Goal: Use online tool/utility: Utilize a website feature to perform a specific function

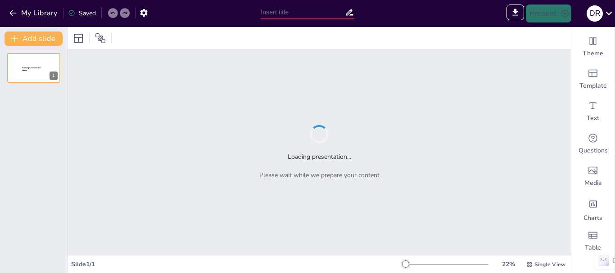
type input "Untitled presentation"
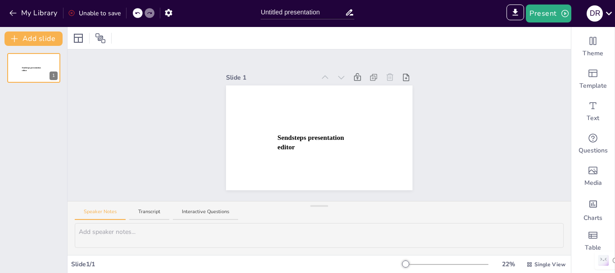
click at [474, 71] on div "Slide 1 Sendsteps presentation editor" at bounding box center [320, 126] width 504 height 152
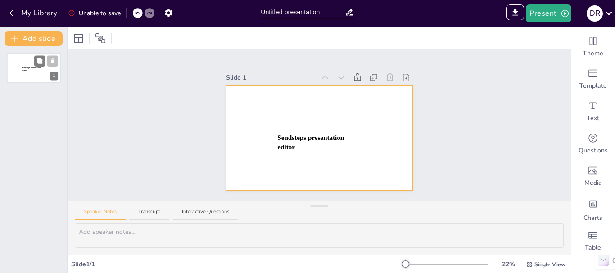
click at [50, 68] on div at bounding box center [34, 68] width 54 height 31
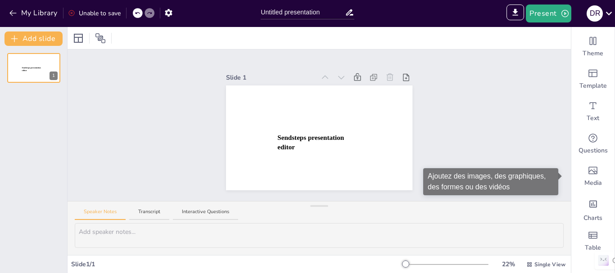
click at [561, 189] on div "Ajoutez des images, des graphiques, des formes ou des vidéos" at bounding box center [493, 181] width 141 height 27
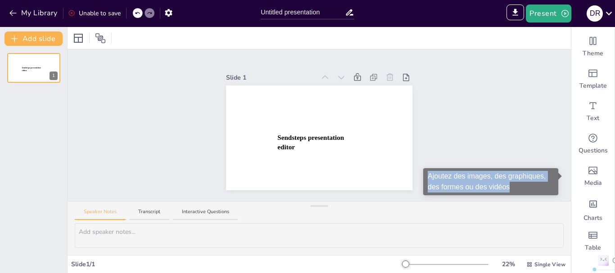
click at [561, 189] on div "Ajoutez des images, des graphiques, des formes ou des vidéos" at bounding box center [493, 181] width 141 height 27
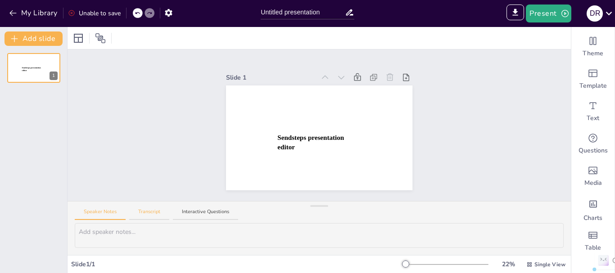
click at [155, 217] on button "Transcript" at bounding box center [149, 215] width 40 height 12
click at [110, 205] on div "Speaker Notes Transcript Interactive Questions" at bounding box center [320, 213] width 504 height 22
click at [276, 12] on input "Untitled presentation" at bounding box center [303, 12] width 84 height 13
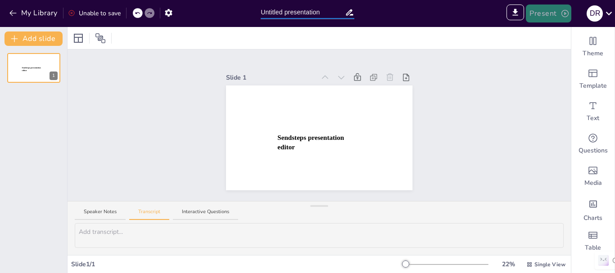
click at [533, 12] on button "Present" at bounding box center [548, 14] width 45 height 18
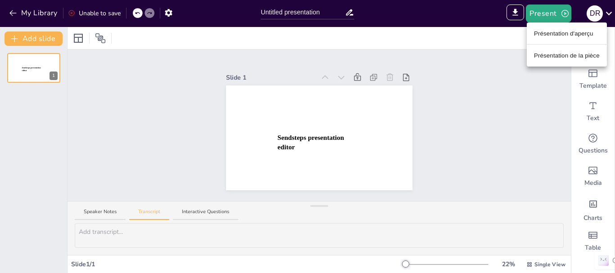
click at [43, 12] on div at bounding box center [307, 136] width 615 height 273
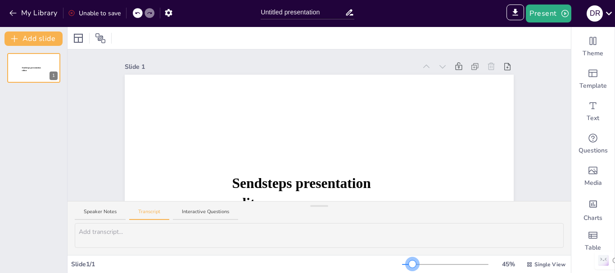
drag, startPoint x: 401, startPoint y: 264, endPoint x: 407, endPoint y: 266, distance: 5.6
click at [409, 266] on div at bounding box center [412, 264] width 7 height 7
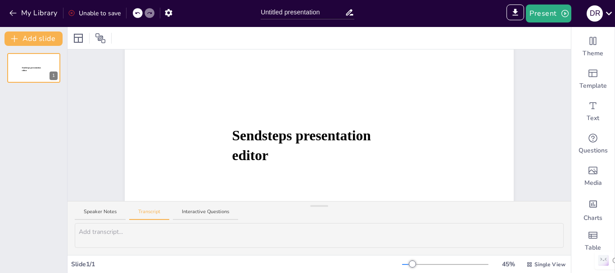
scroll to position [99, 0]
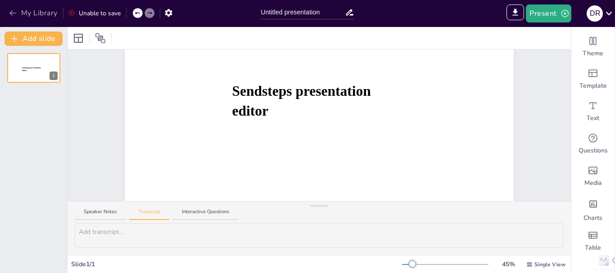
click at [25, 14] on button "My Library" at bounding box center [34, 13] width 55 height 14
